Goal: Obtain resource: Download file/media

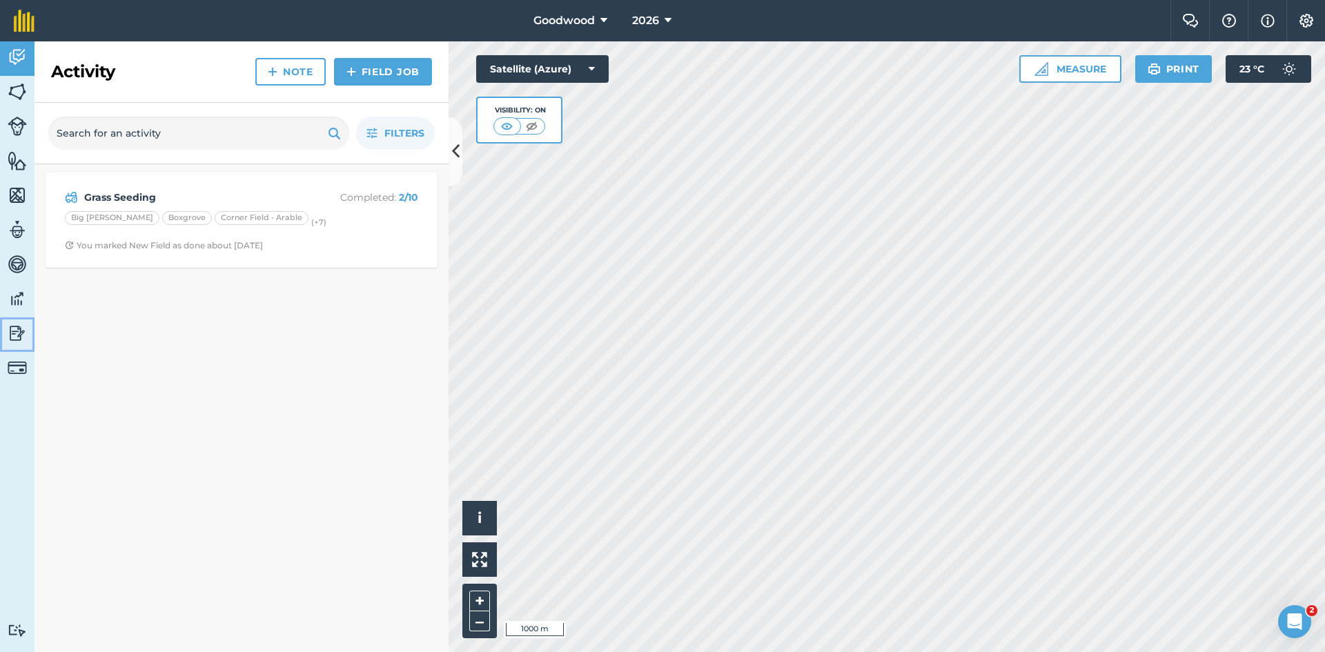
click at [10, 334] on img at bounding box center [17, 333] width 19 height 21
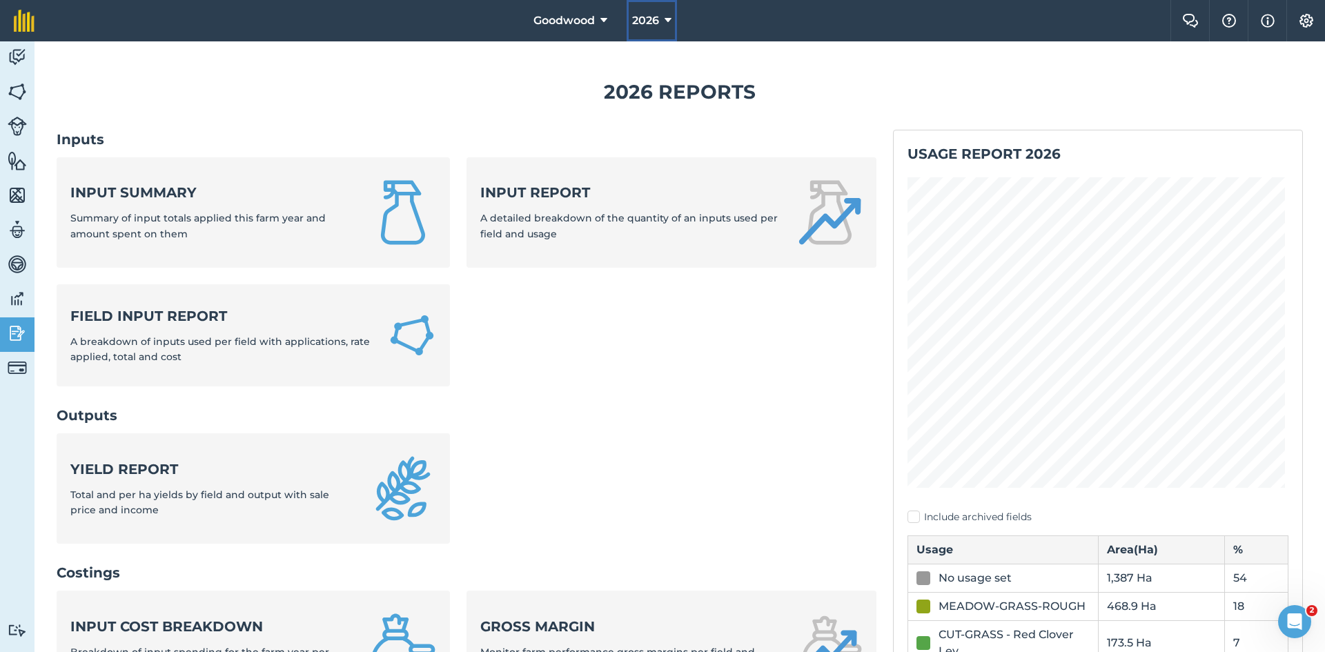
click at [659, 26] on span "2026" at bounding box center [645, 20] width 27 height 17
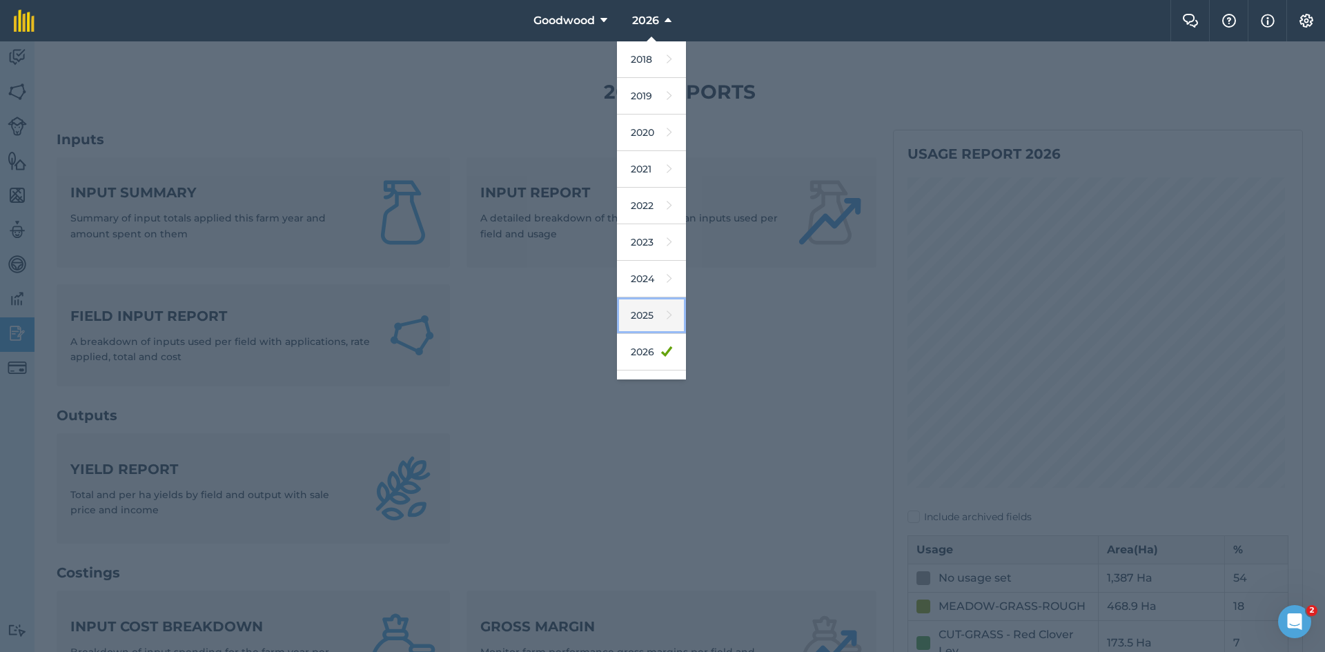
click at [649, 320] on link "2025" at bounding box center [651, 315] width 69 height 37
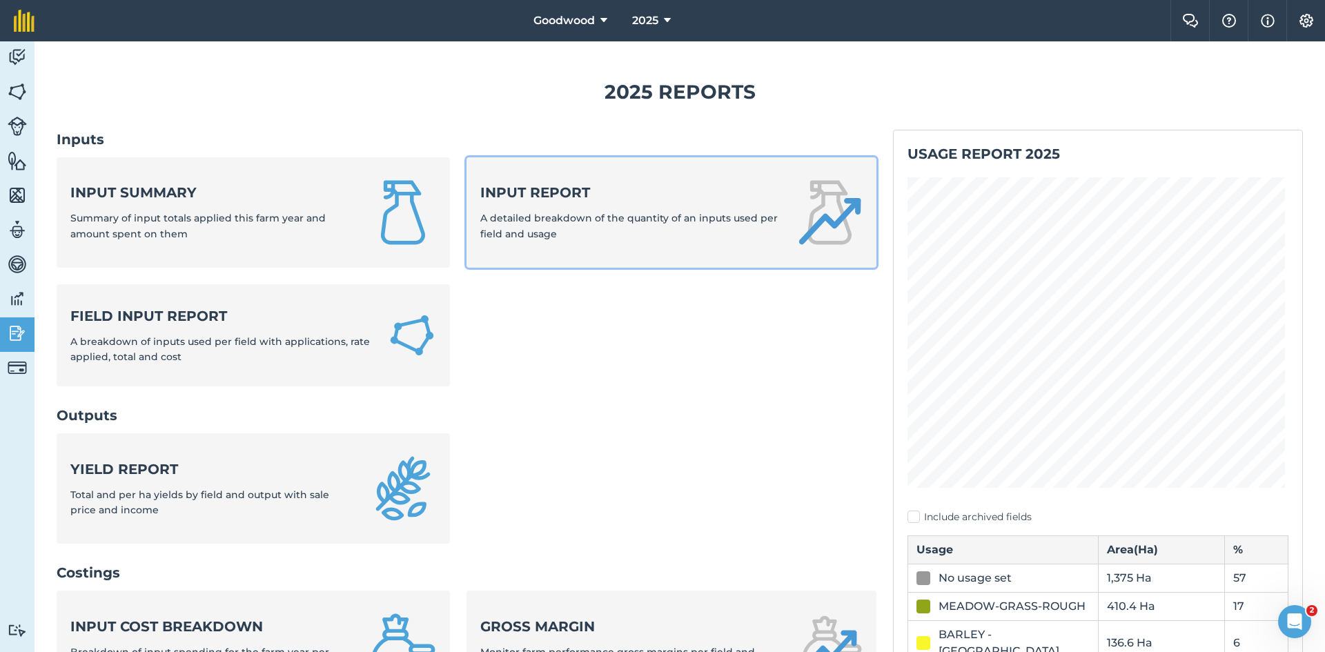
click at [695, 224] on span "A detailed breakdown of the quantity of an inputs used per field and usage" at bounding box center [628, 226] width 297 height 28
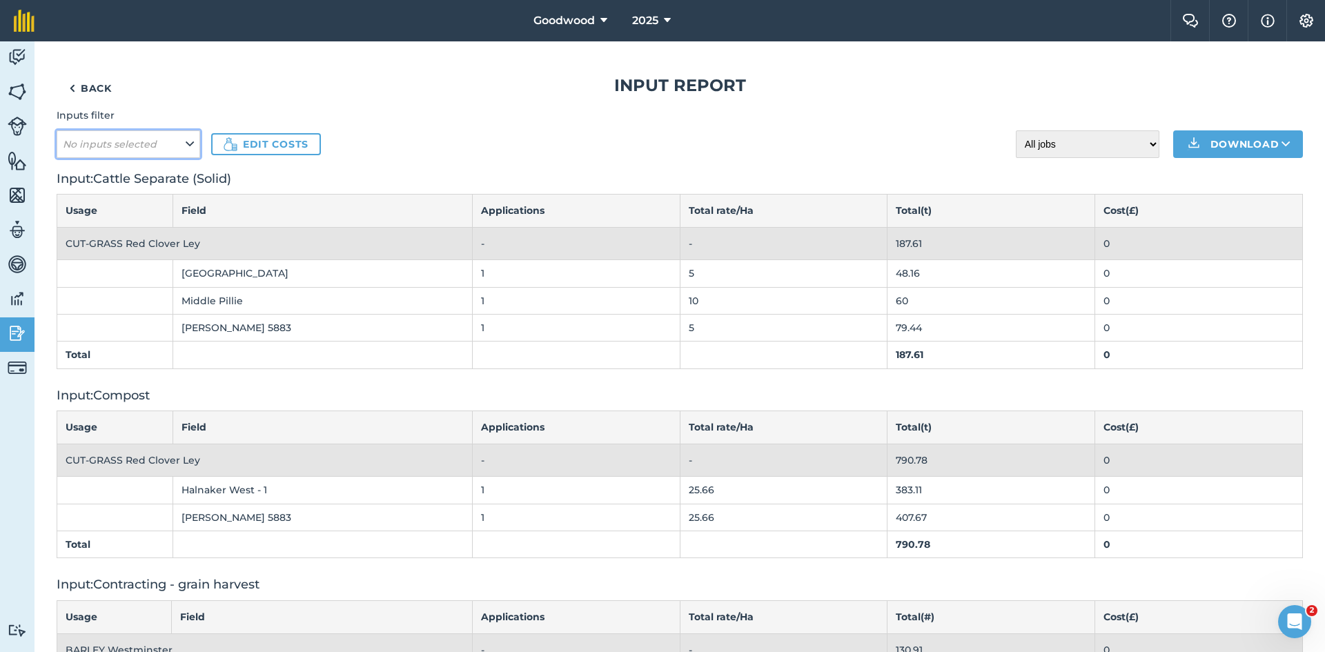
click at [181, 146] on button "No inputs selected" at bounding box center [129, 144] width 144 height 28
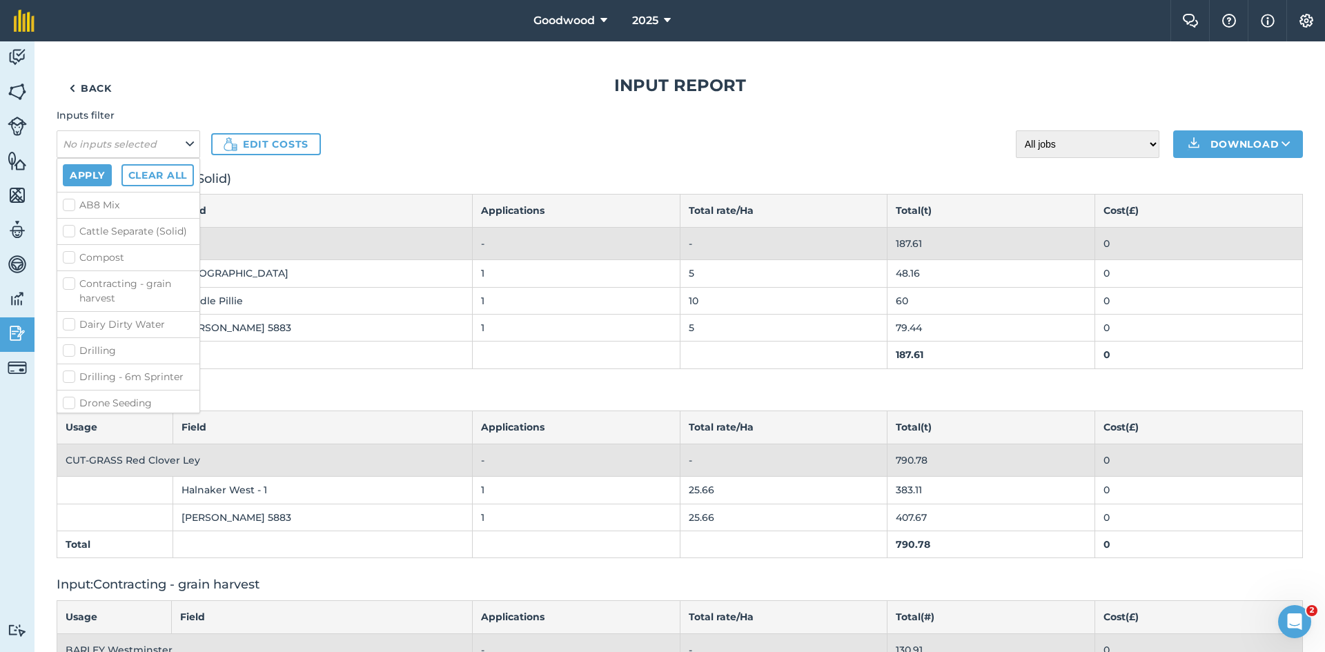
click at [66, 265] on label "Compost" at bounding box center [128, 258] width 131 height 14
click at [66, 259] on input "Compost" at bounding box center [67, 255] width 9 height 9
checkbox input "true"
click at [68, 220] on label "Slurry" at bounding box center [128, 213] width 131 height 14
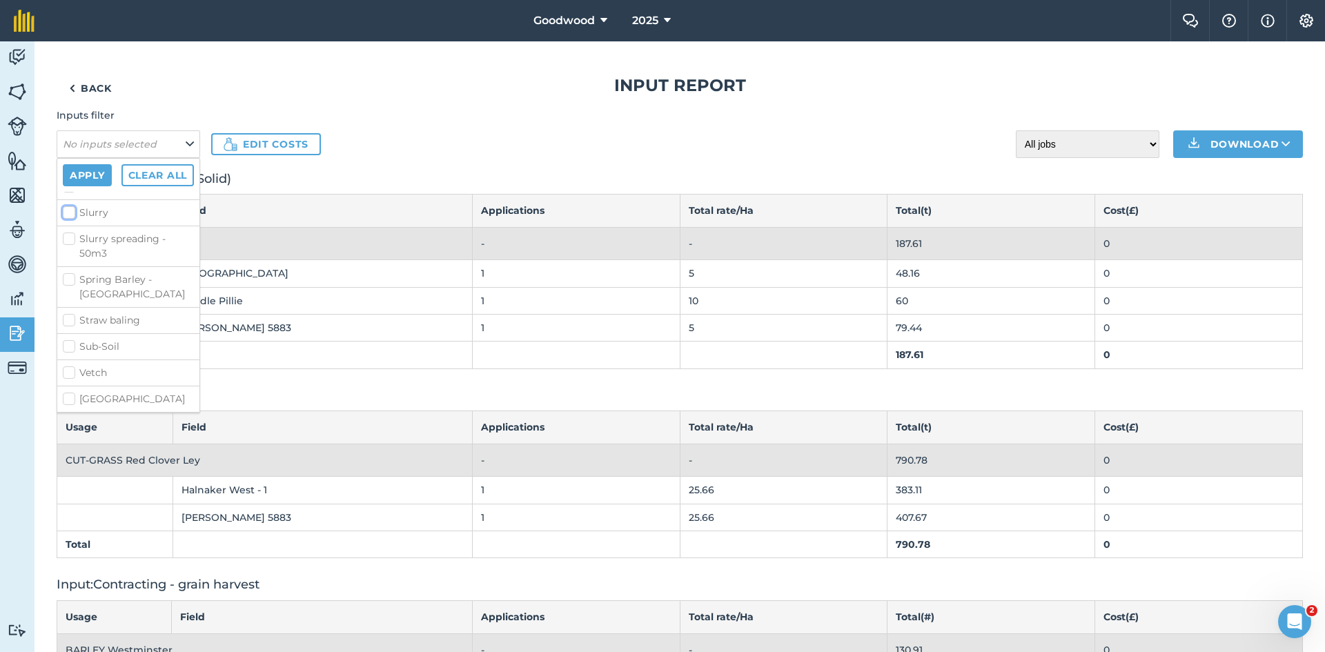
click at [68, 215] on input "Slurry" at bounding box center [67, 210] width 9 height 9
checkbox input "true"
click at [72, 240] on label "Farm Yard Manure" at bounding box center [128, 233] width 131 height 14
click at [72, 235] on input "Farm Yard Manure" at bounding box center [67, 230] width 9 height 9
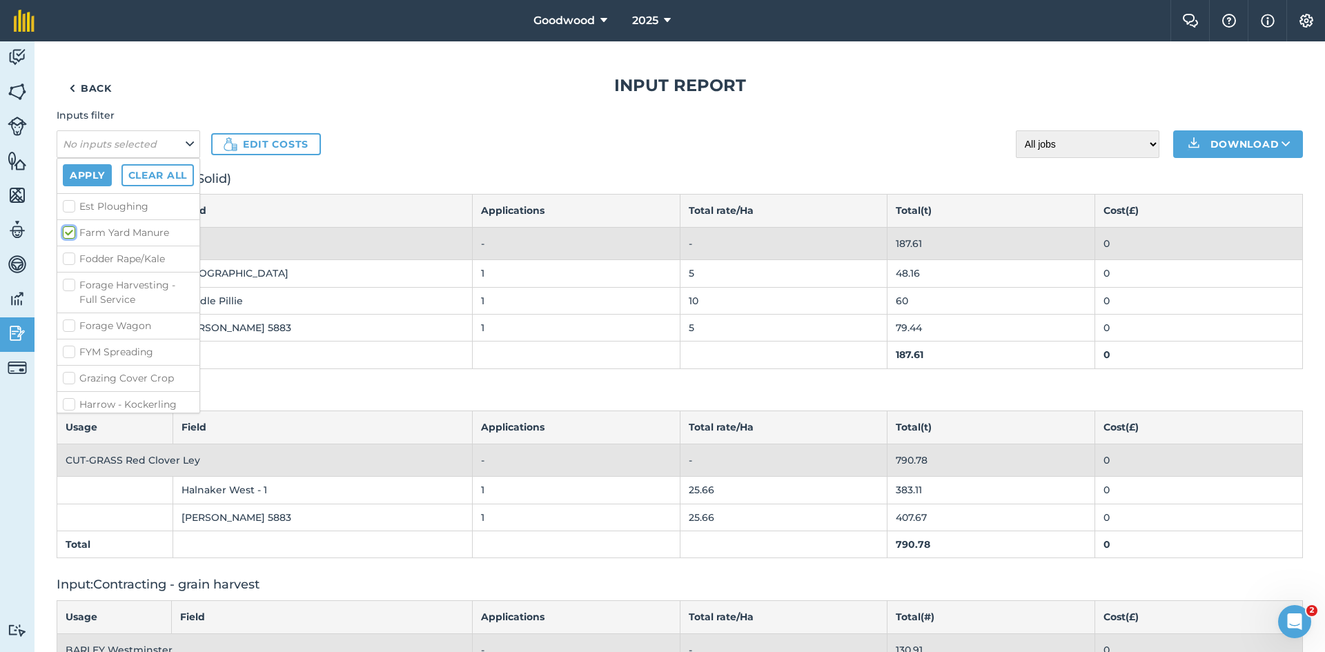
checkbox input "true"
drag, startPoint x: 71, startPoint y: 269, endPoint x: 81, endPoint y: 270, distance: 10.4
click at [71, 263] on label "Dairy Dirty Water" at bounding box center [128, 255] width 131 height 14
click at [71, 257] on input "Dairy Dirty Water" at bounding box center [67, 252] width 9 height 9
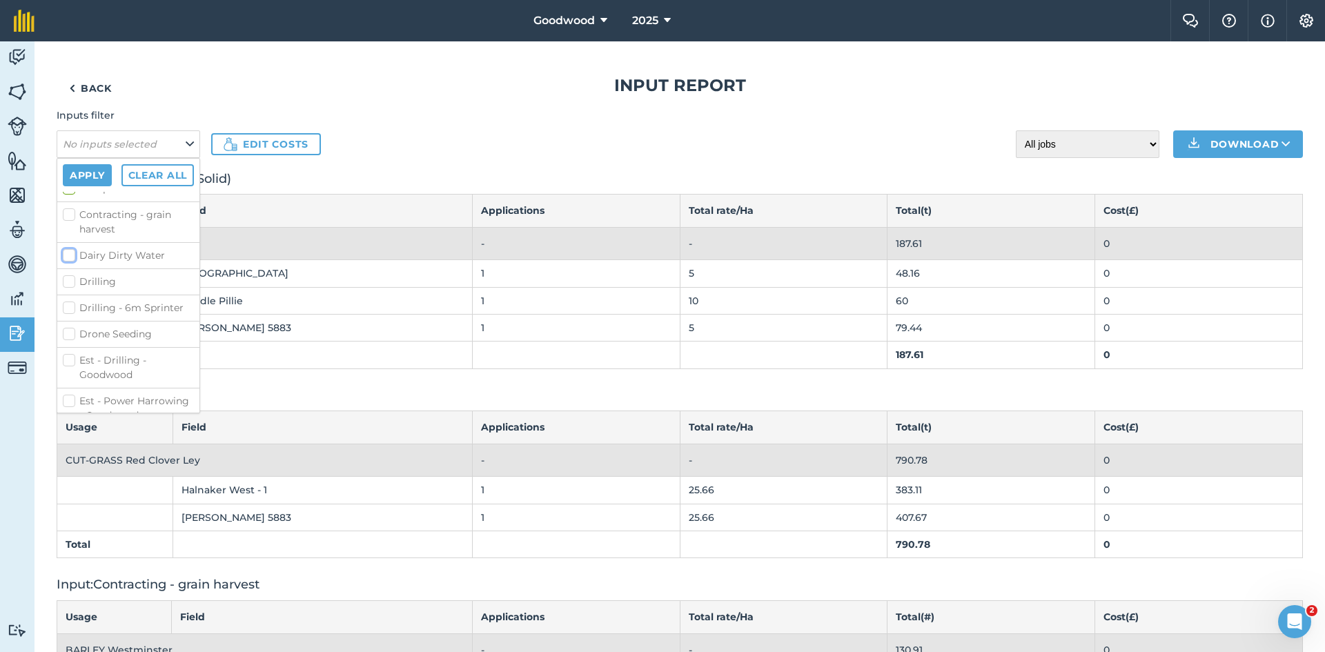
checkbox input "true"
click at [70, 235] on label "Cattle Separate (Solid)" at bounding box center [128, 231] width 131 height 14
click at [70, 233] on input "Cattle Separate (Solid)" at bounding box center [67, 228] width 9 height 9
checkbox input "true"
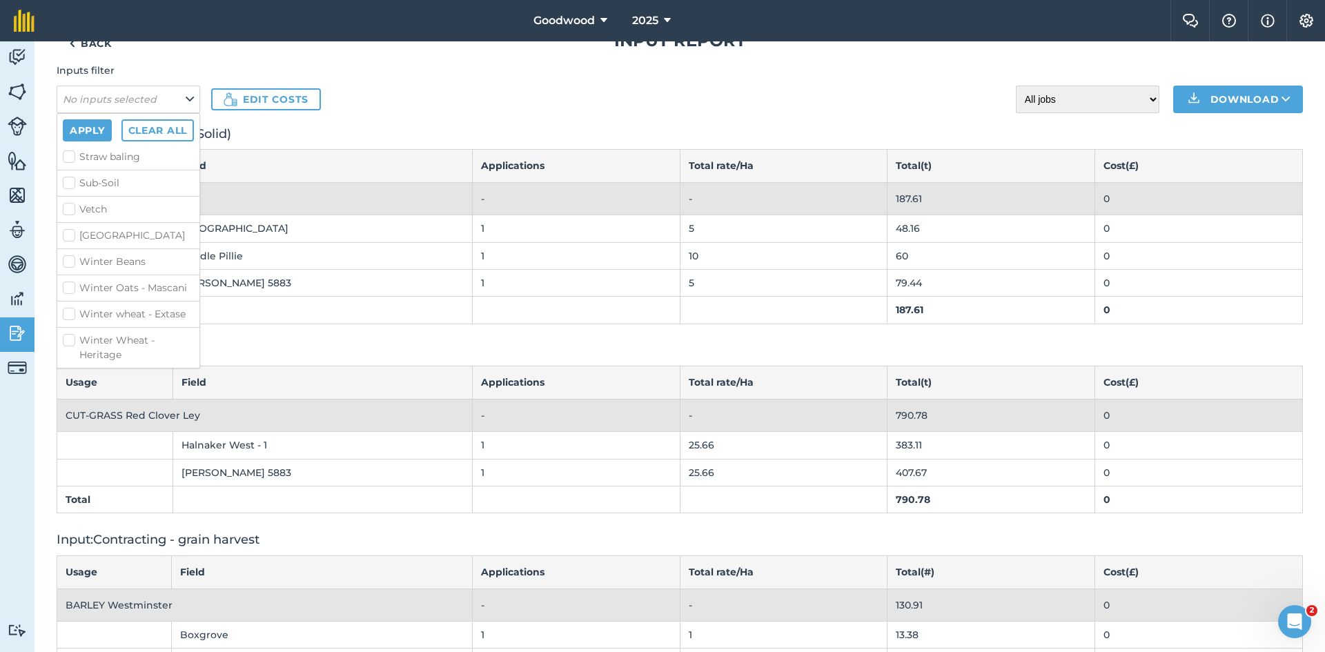
scroll to position [69, 0]
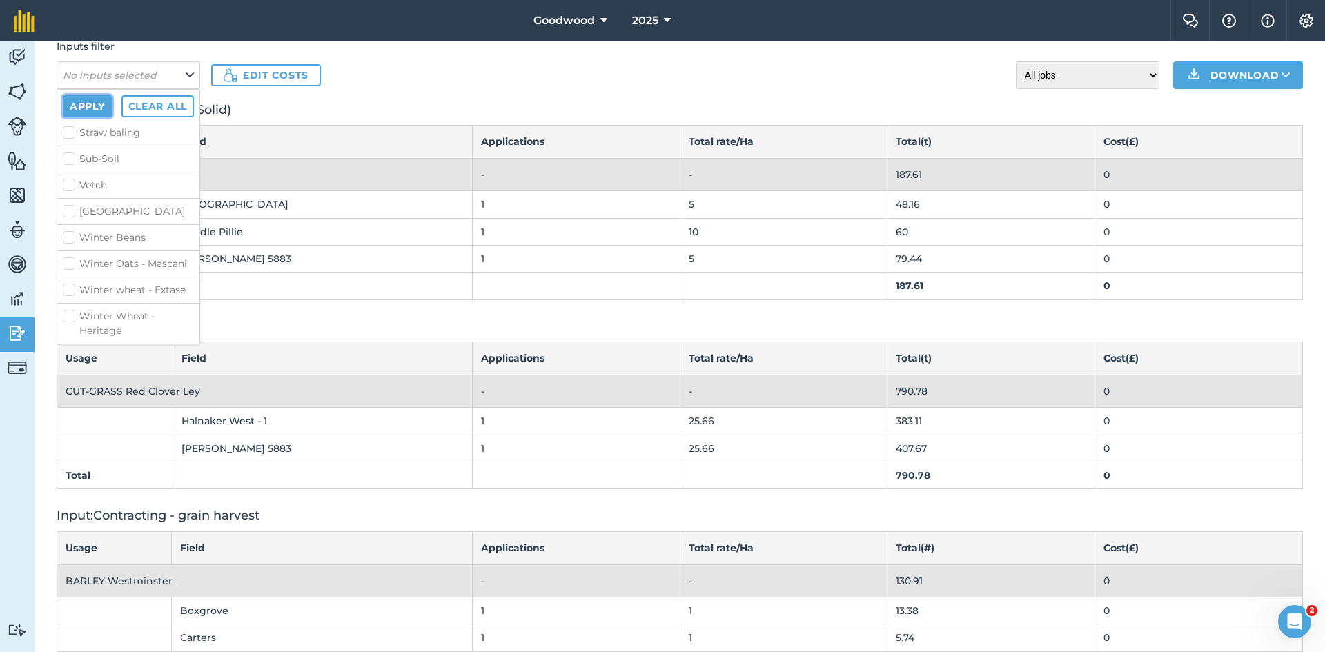
click at [96, 103] on button "Apply" at bounding box center [87, 106] width 49 height 22
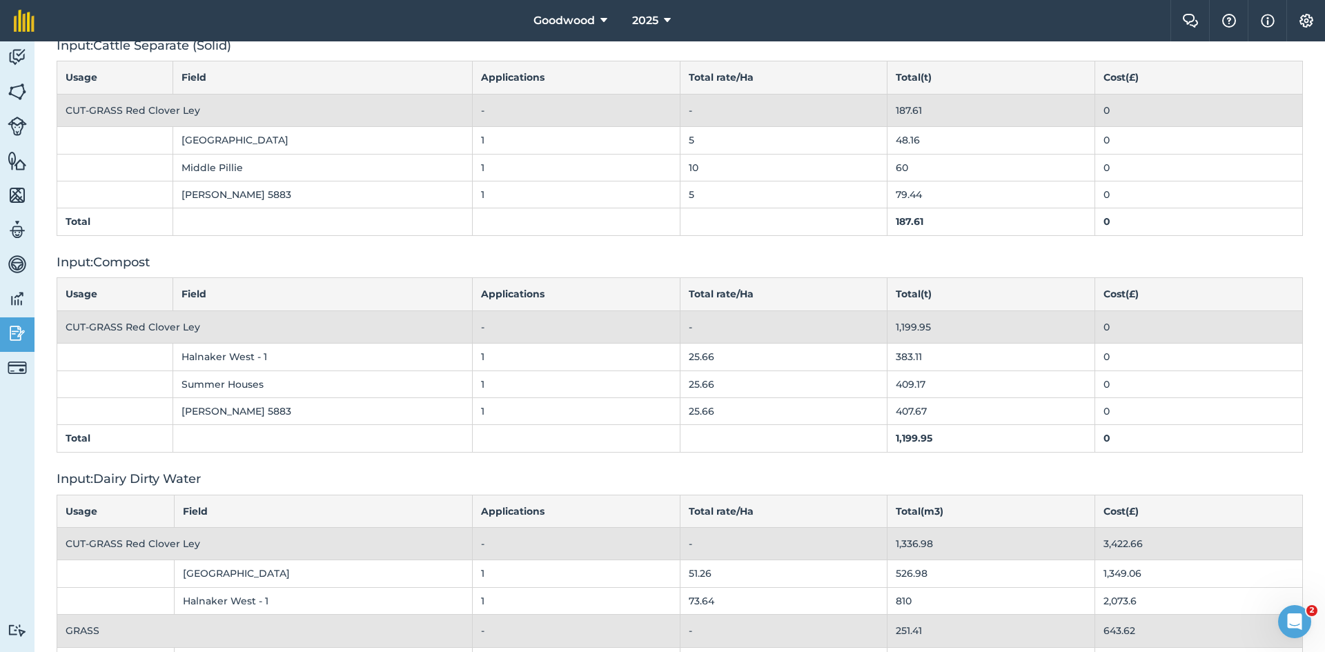
scroll to position [0, 0]
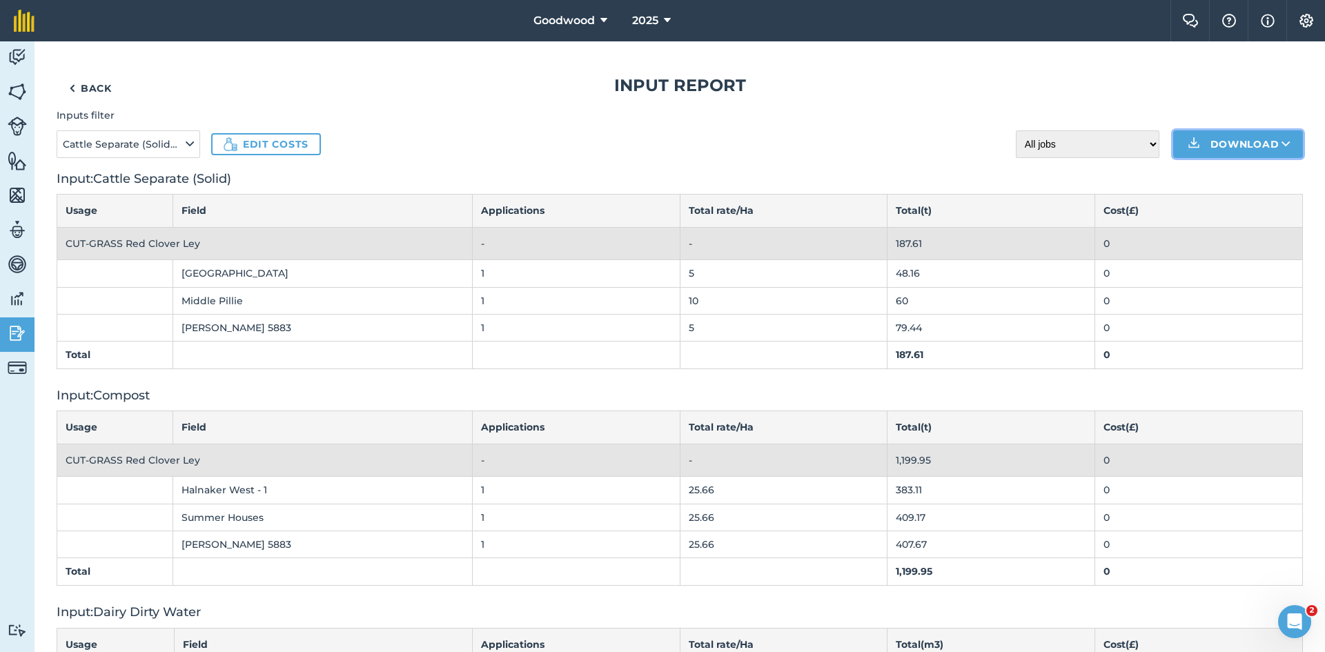
click at [1230, 143] on button "Download" at bounding box center [1238, 144] width 130 height 28
click at [1244, 175] on link "CSV" at bounding box center [1238, 175] width 126 height 30
